Goal: Information Seeking & Learning: Find specific fact

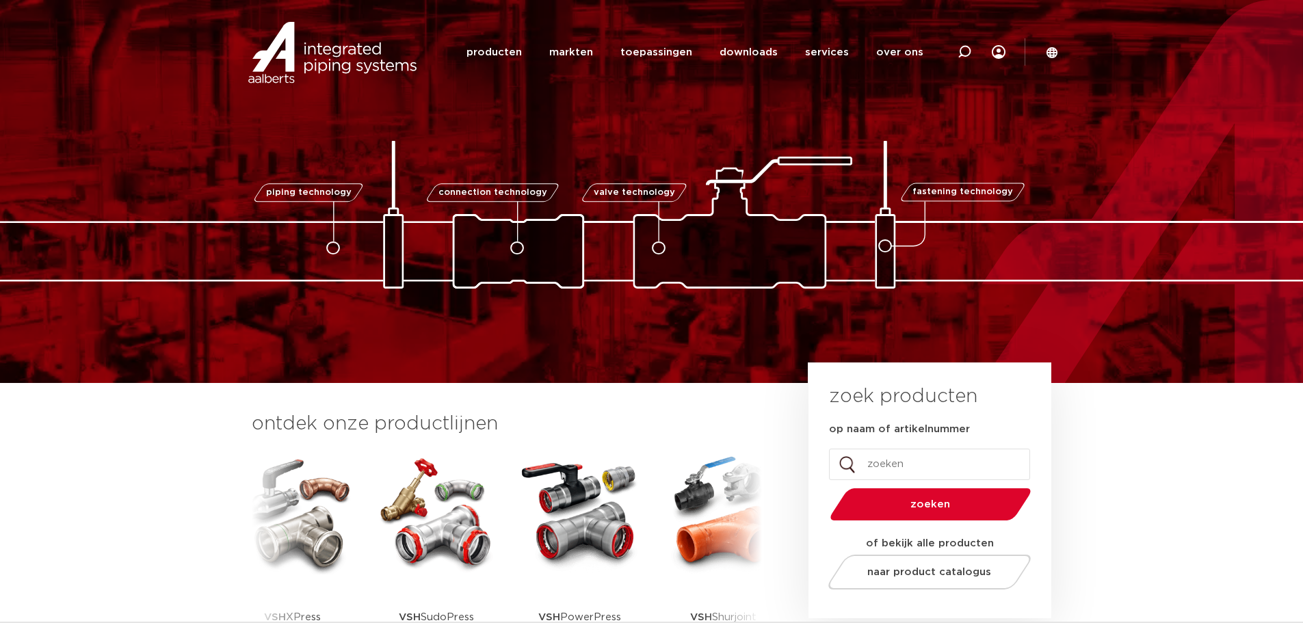
click at [899, 462] on input "op naam of artikelnummer" at bounding box center [929, 464] width 201 height 31
paste input "243024"
type input "243024"
click at [824, 487] on button "zoeken" at bounding box center [930, 504] width 212 height 35
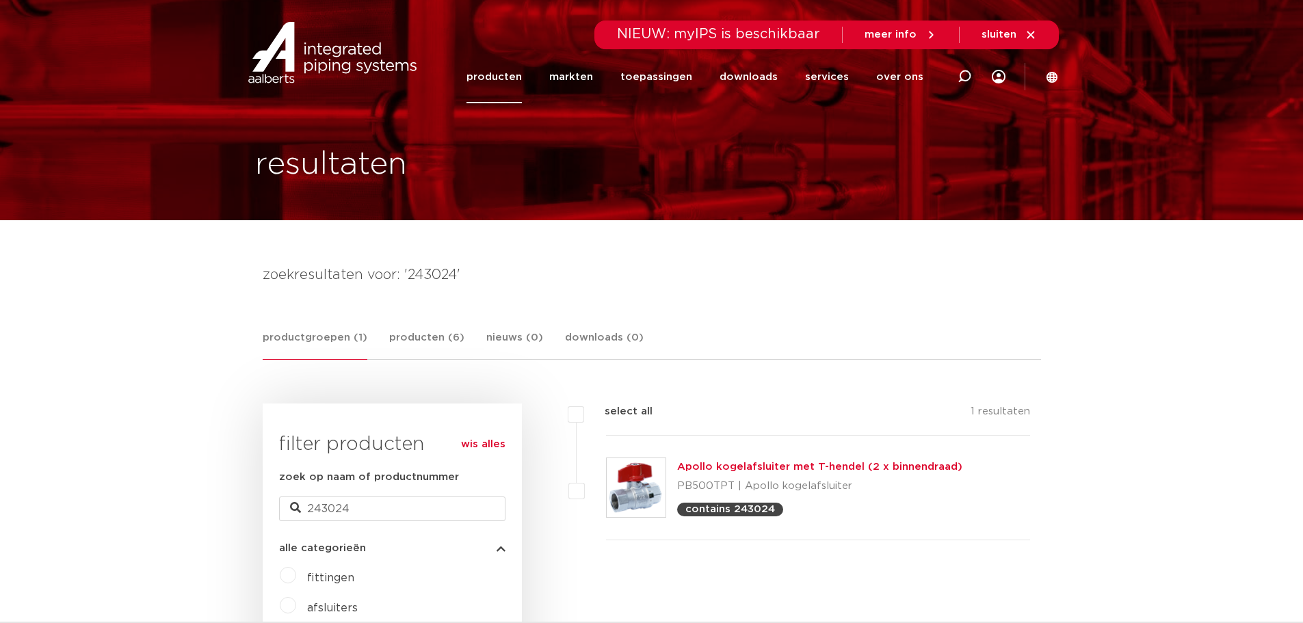
click at [751, 462] on link "Apollo kogelafsluiter met T-hendel (2 x binnendraad)" at bounding box center [819, 467] width 285 height 10
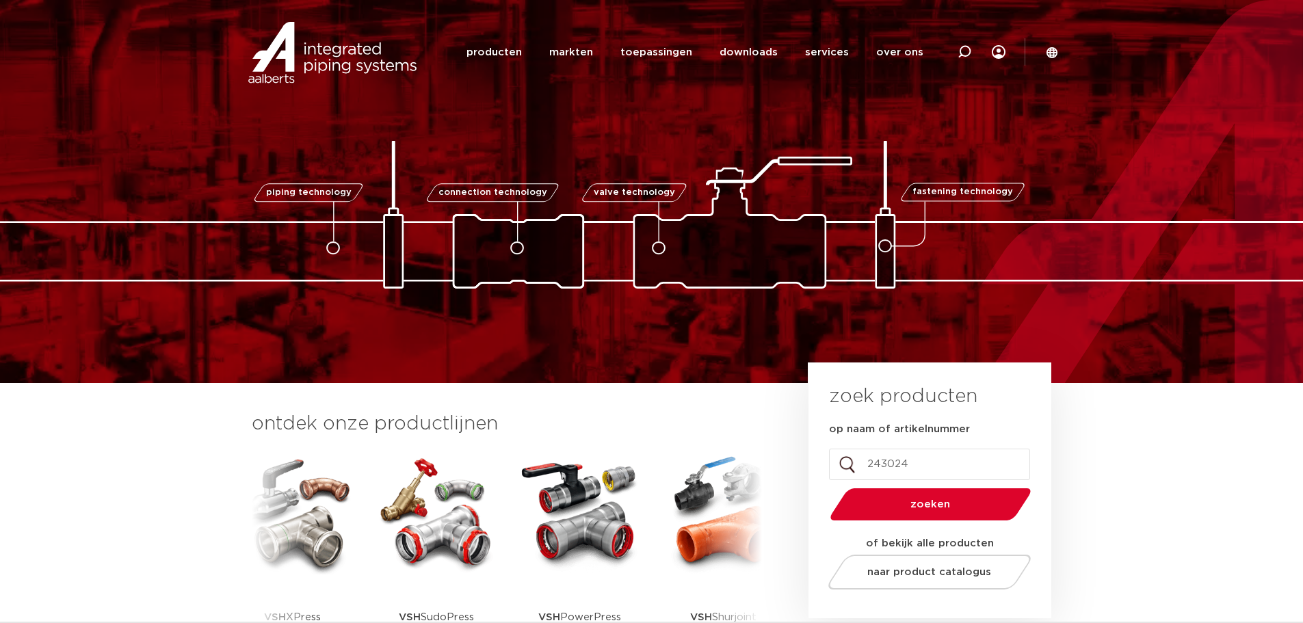
drag, startPoint x: 911, startPoint y: 468, endPoint x: 761, endPoint y: 478, distance: 150.1
click at [761, 478] on div "ontdek onze productlijnen VSH SmartPress VSH XPress VSH SudoPress VSH PowerPres…" at bounding box center [652, 557] width 814 height 295
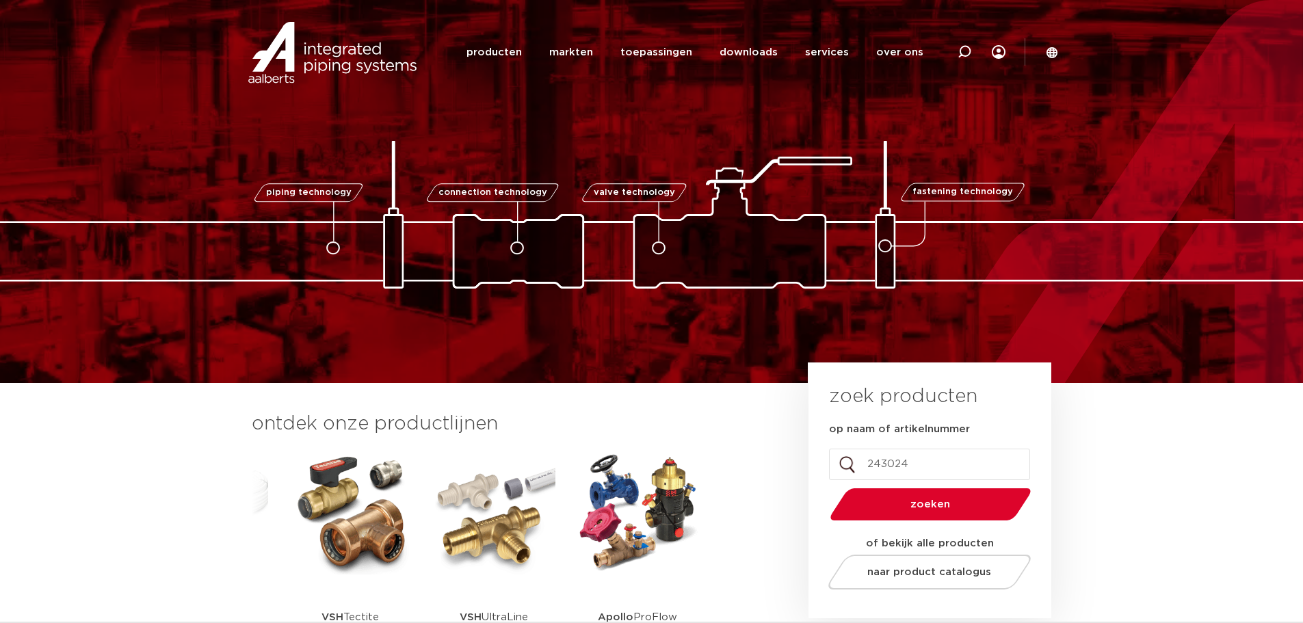
paste input "123461228"
type input "2"
paste input "123461228"
type input "123461228"
click at [824, 487] on button "zoeken" at bounding box center [930, 504] width 212 height 35
